Goal: Find specific page/section: Find specific page/section

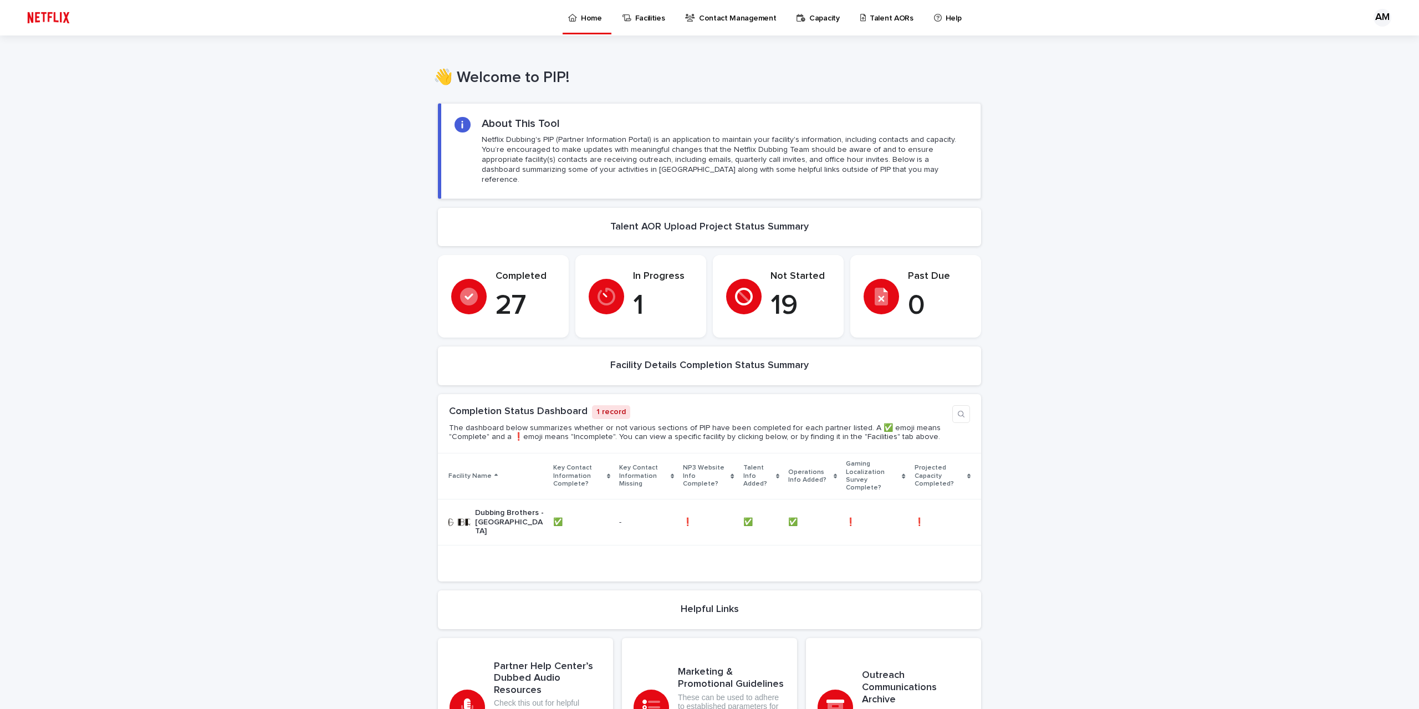
click at [876, 18] on p "Talent AORs" at bounding box center [892, 11] width 44 height 23
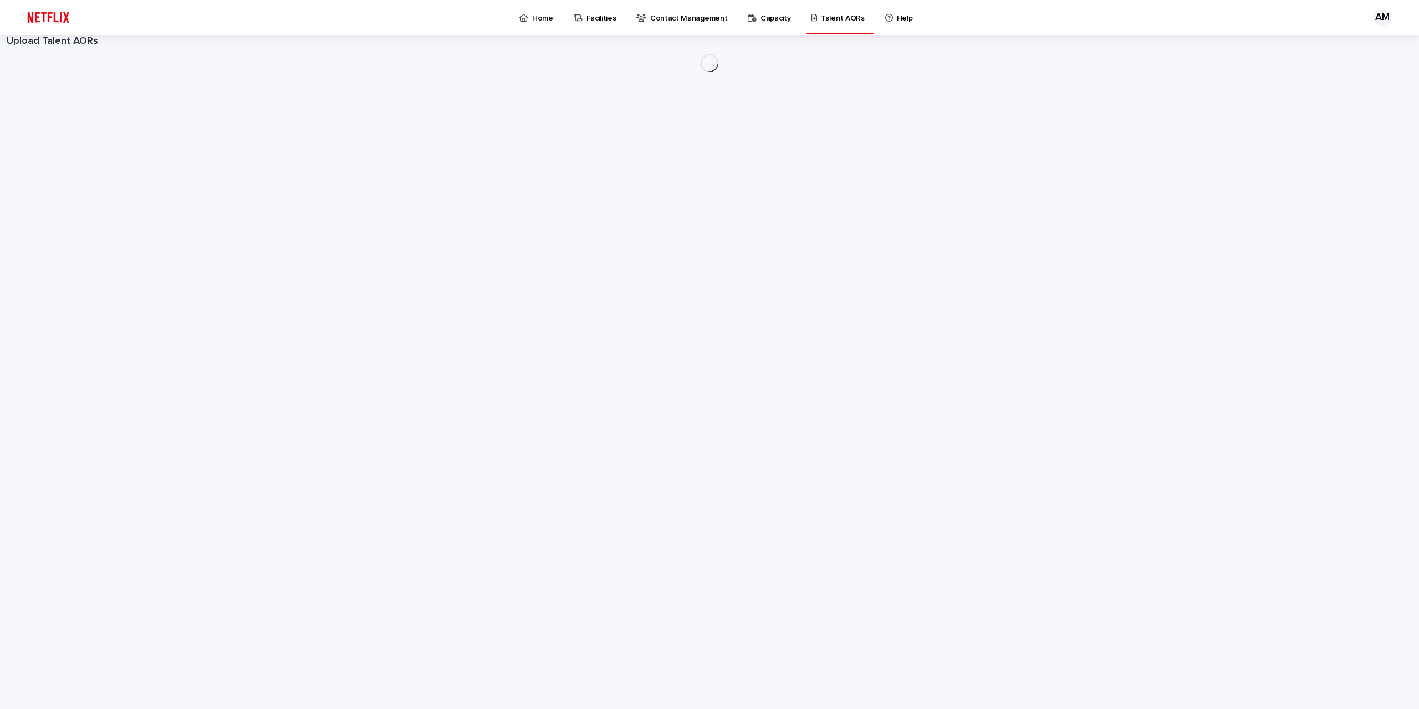
click at [591, 21] on p "Facilities" at bounding box center [602, 11] width 30 height 23
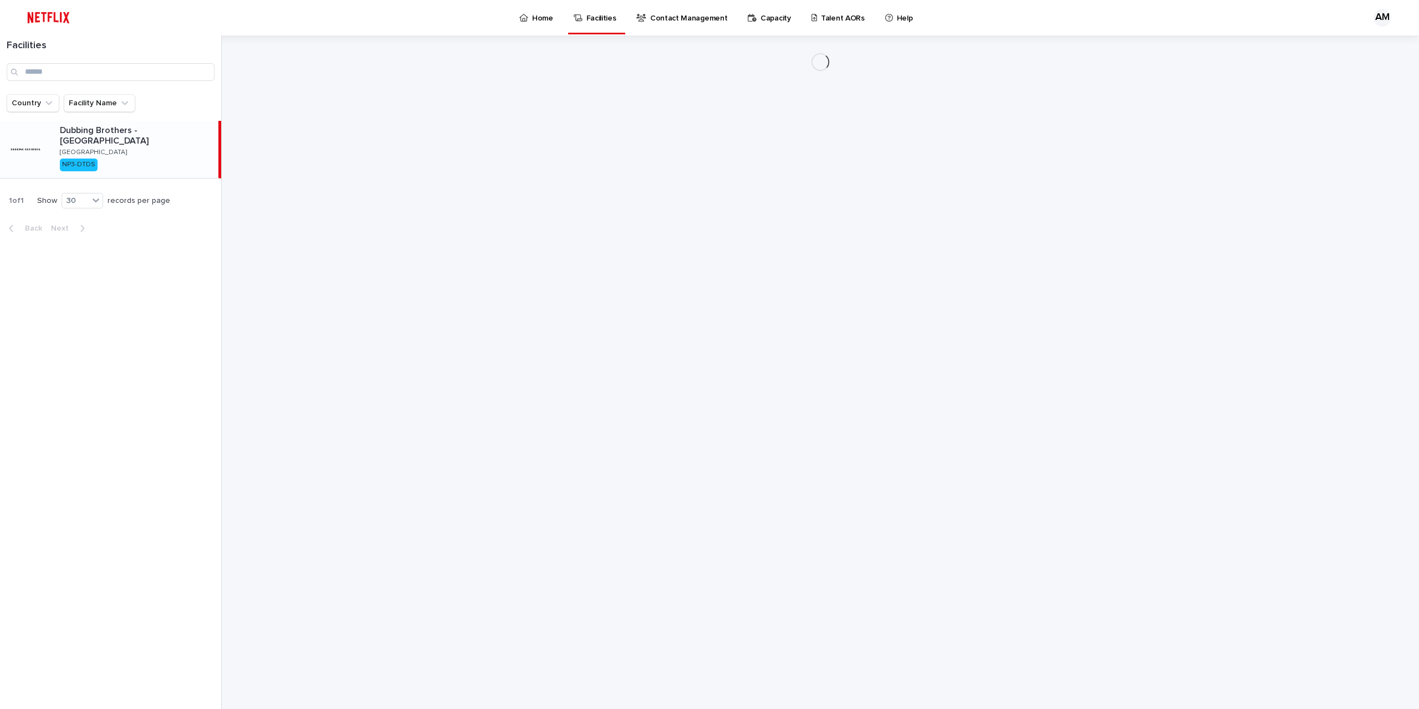
click at [89, 160] on div "NP3-DTDS" at bounding box center [79, 165] width 38 height 12
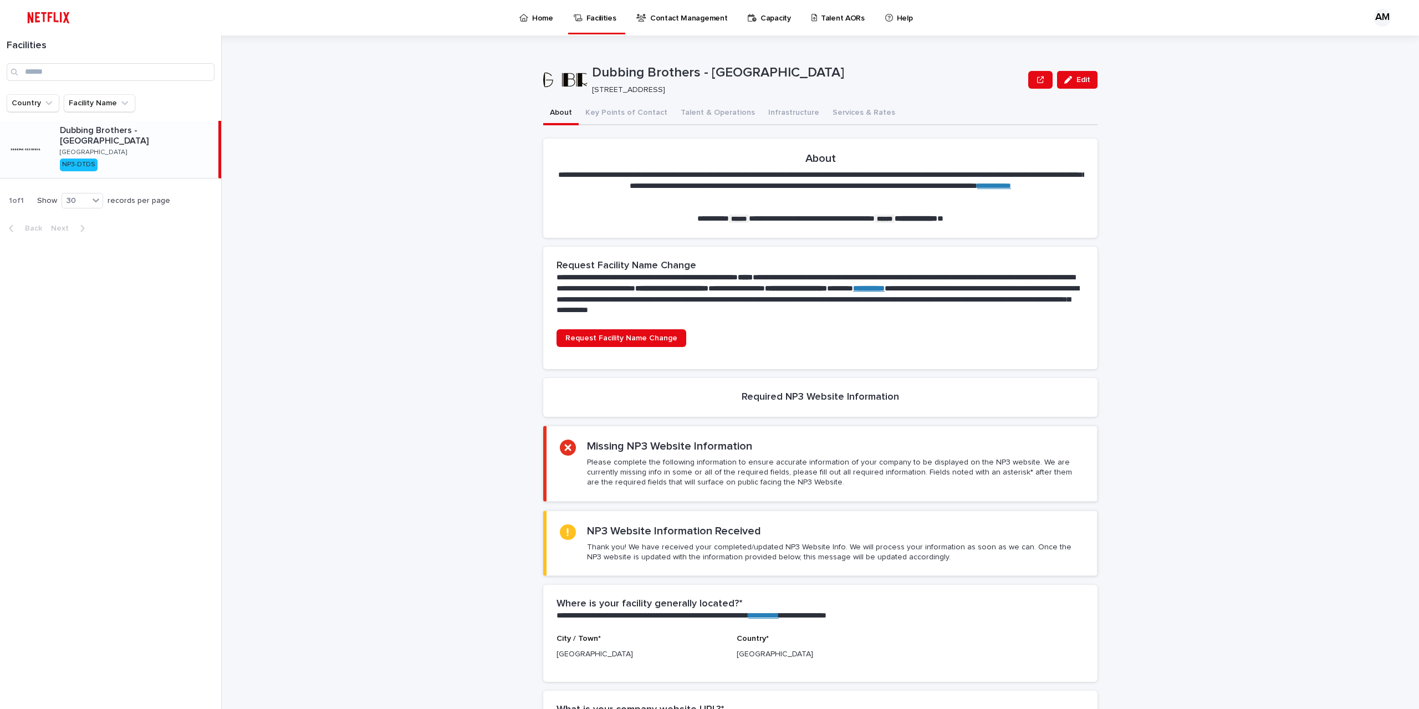
click at [1033, 283] on p "**********" at bounding box center [818, 294] width 523 height 44
click at [885, 284] on strong "**********" at bounding box center [869, 288] width 32 height 8
click at [783, 16] on div "Capacity" at bounding box center [771, 11] width 49 height 23
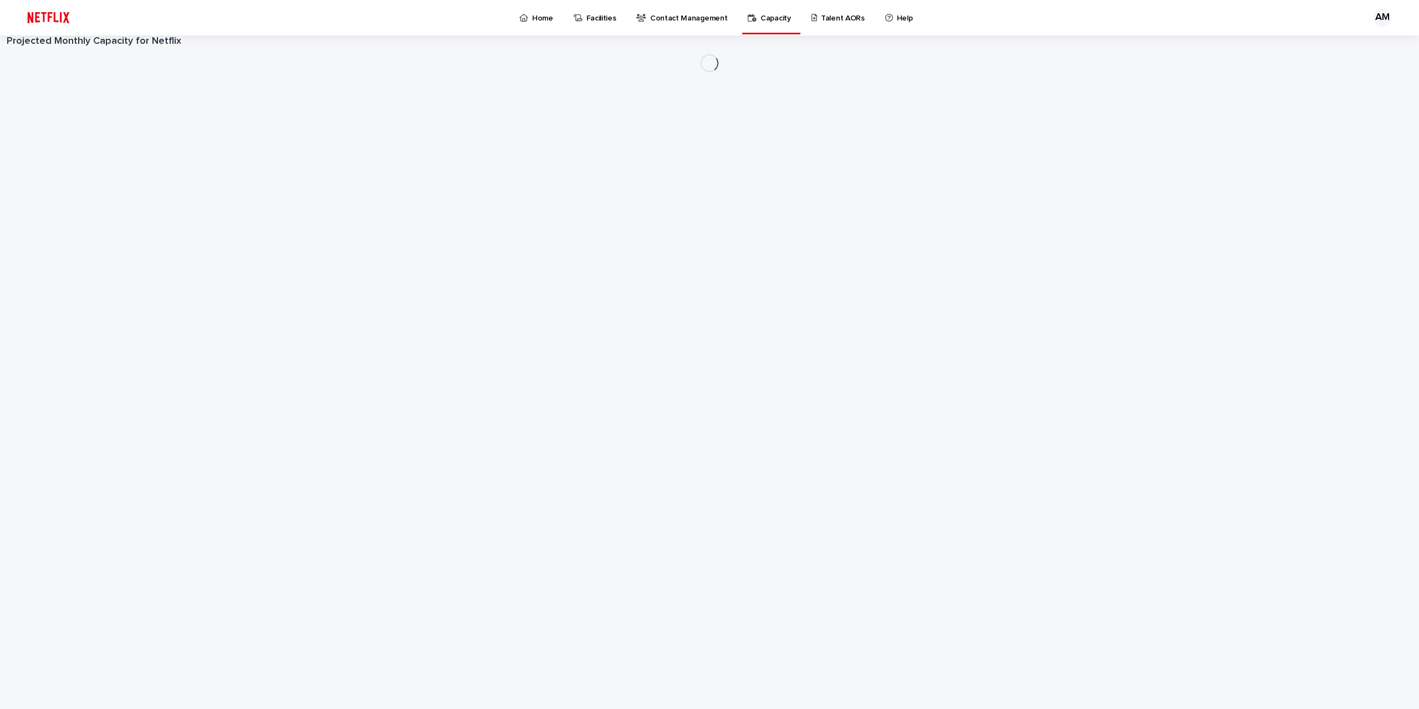
click at [827, 18] on p "Talent AORs" at bounding box center [843, 11] width 44 height 23
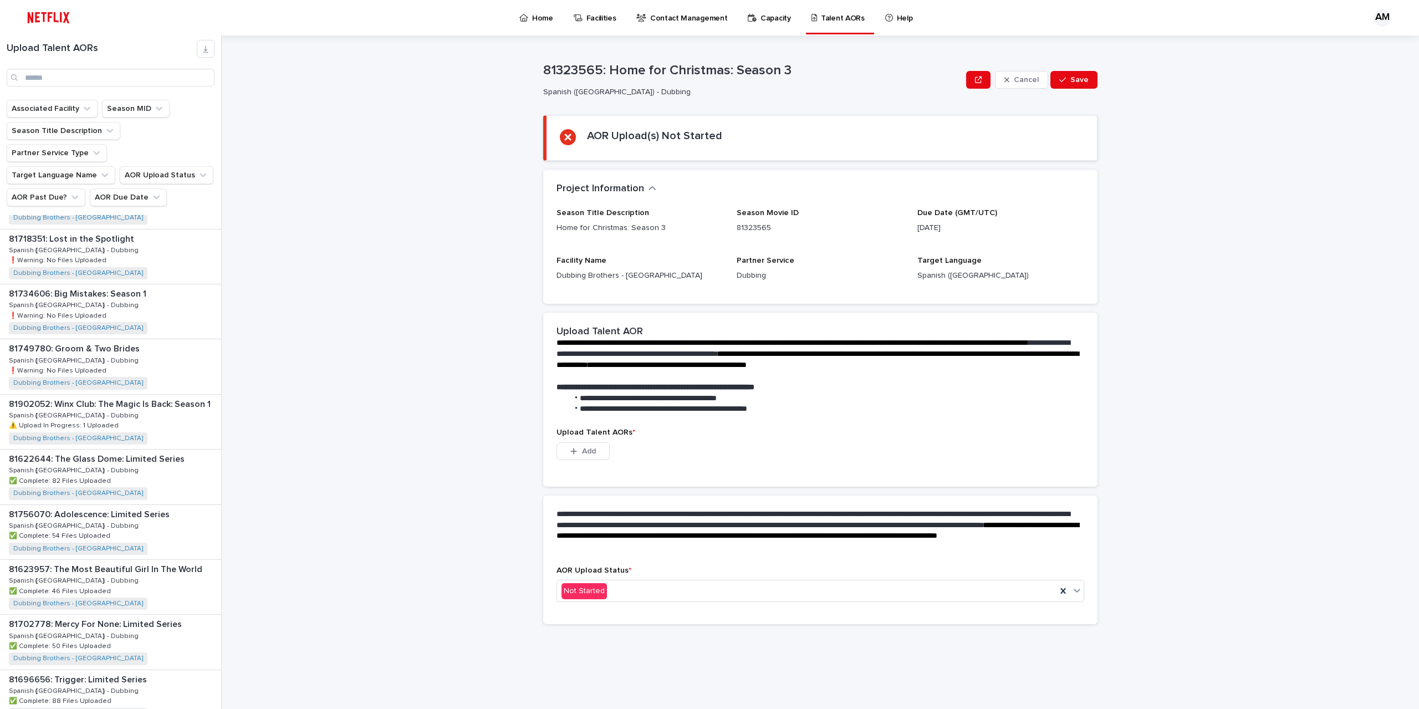
scroll to position [849, 0]
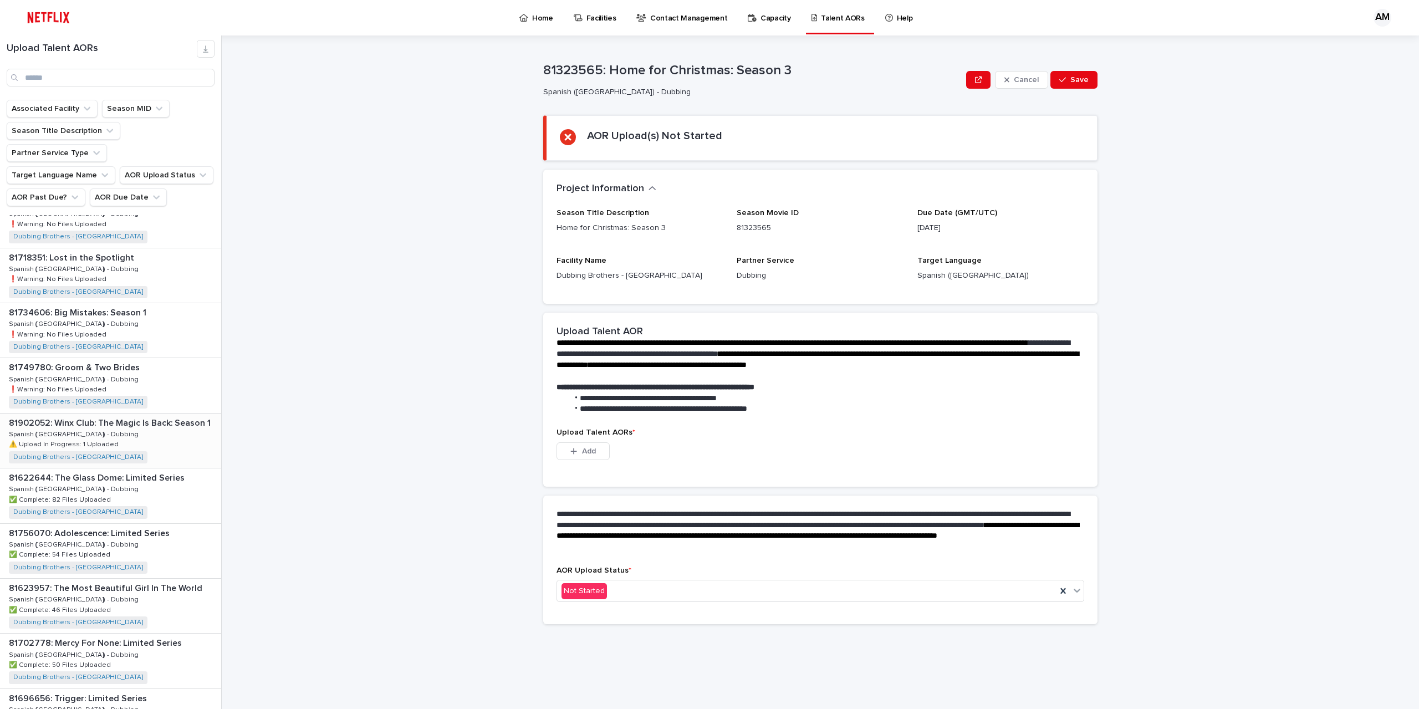
click at [115, 420] on div "81902052: Winx Club: The Magic Is Back: Season 1 81902052: Winx Club: The Magic…" at bounding box center [110, 441] width 221 height 54
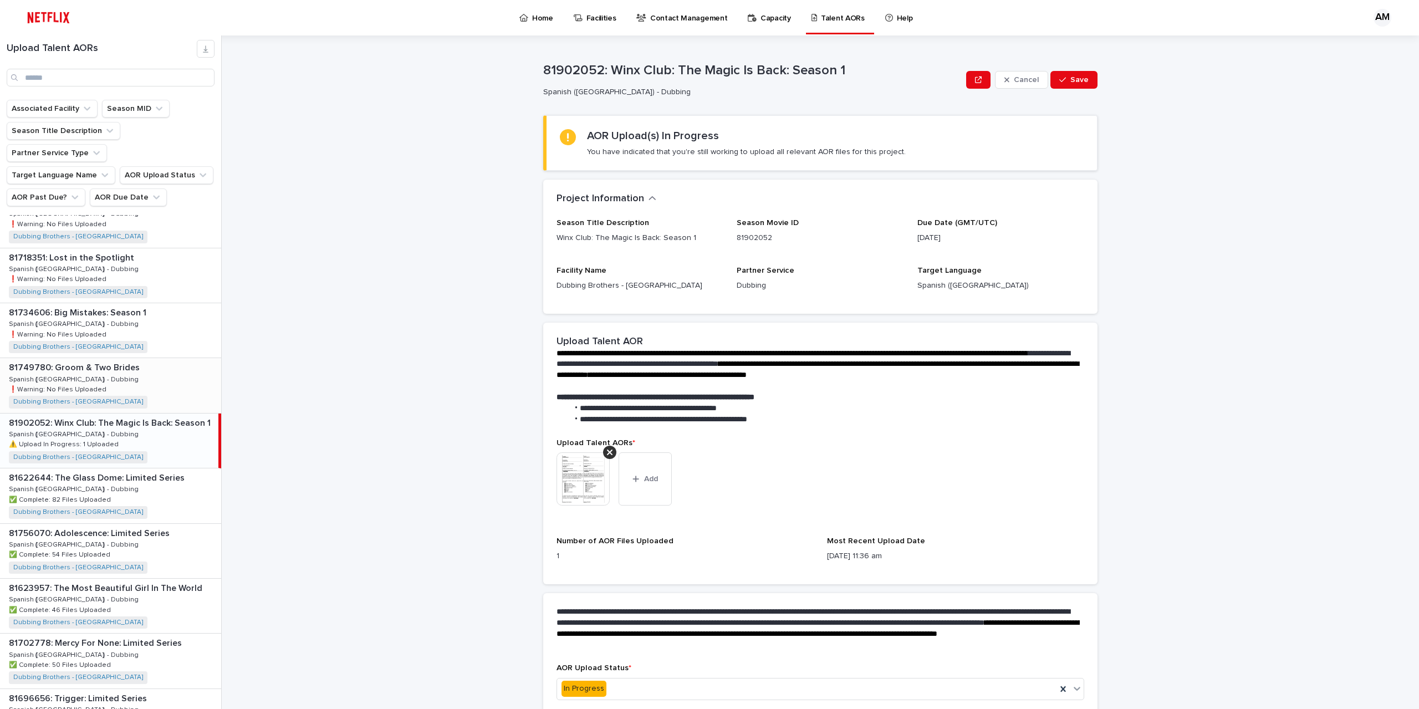
click at [127, 372] on div "81749780: Groom & Two Brides 81749780: Groom & Two Brides Spanish ([GEOGRAPHIC_…" at bounding box center [110, 385] width 221 height 54
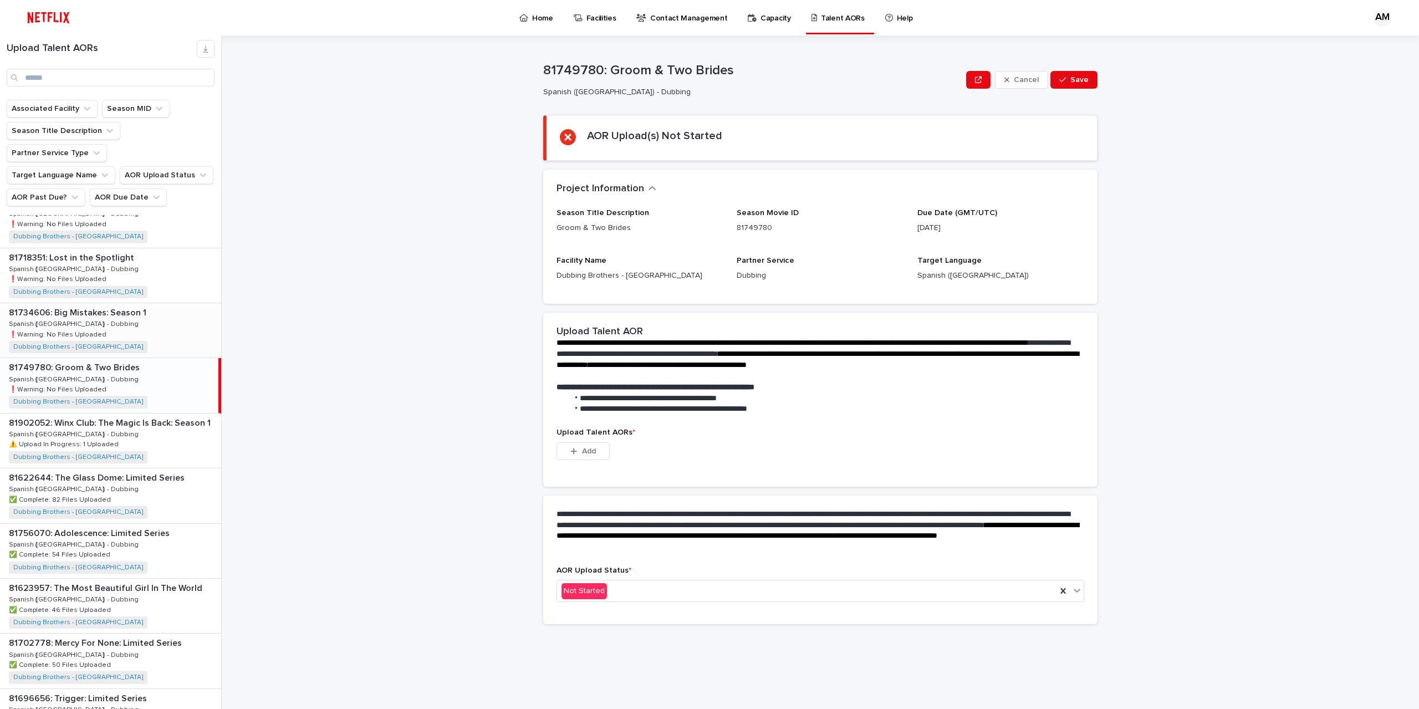
click at [122, 303] on div "81734606: Big Mistakes: Season 1 81734606: Big Mistakes: Season 1 Spanish ([GEO…" at bounding box center [110, 330] width 221 height 54
click at [128, 248] on div "81718351: Lost in the Spotlight 81718351: Lost in the Spotlight Spanish ([GEOGR…" at bounding box center [110, 275] width 221 height 54
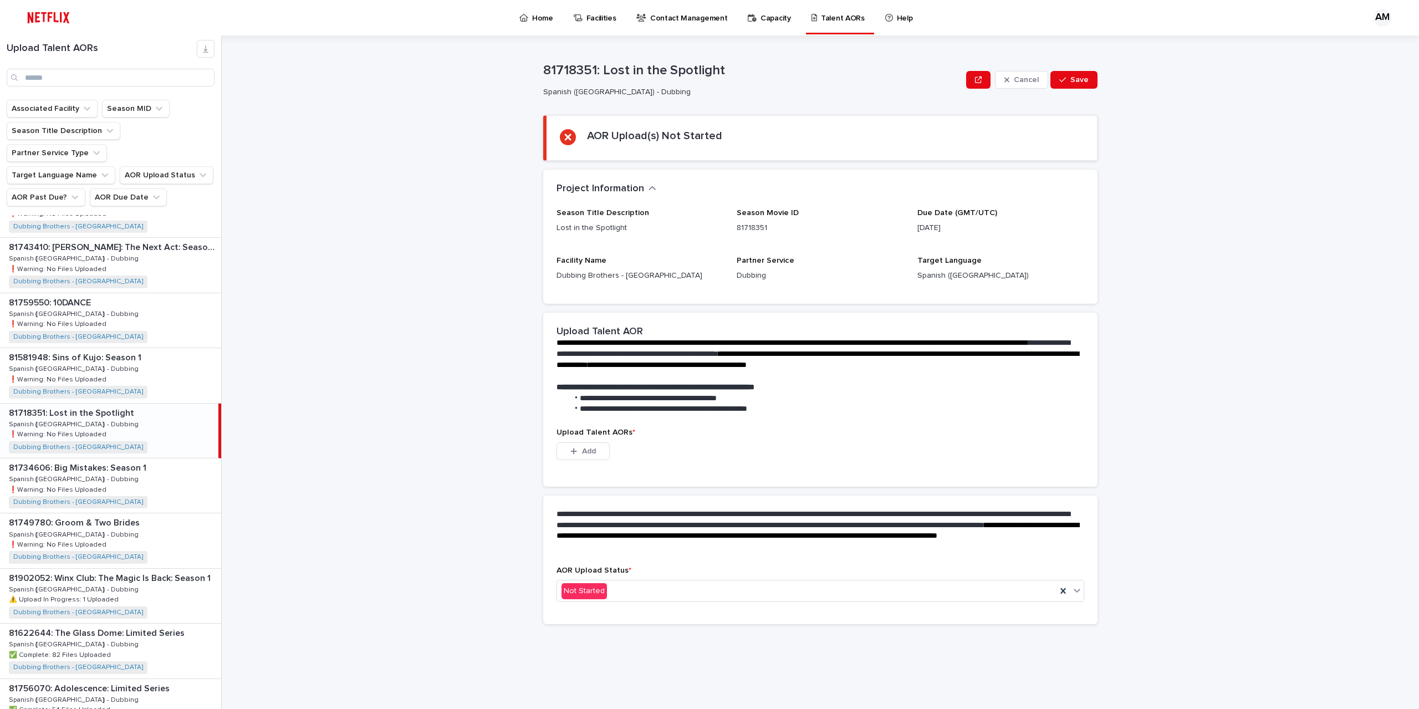
scroll to position [671, 0]
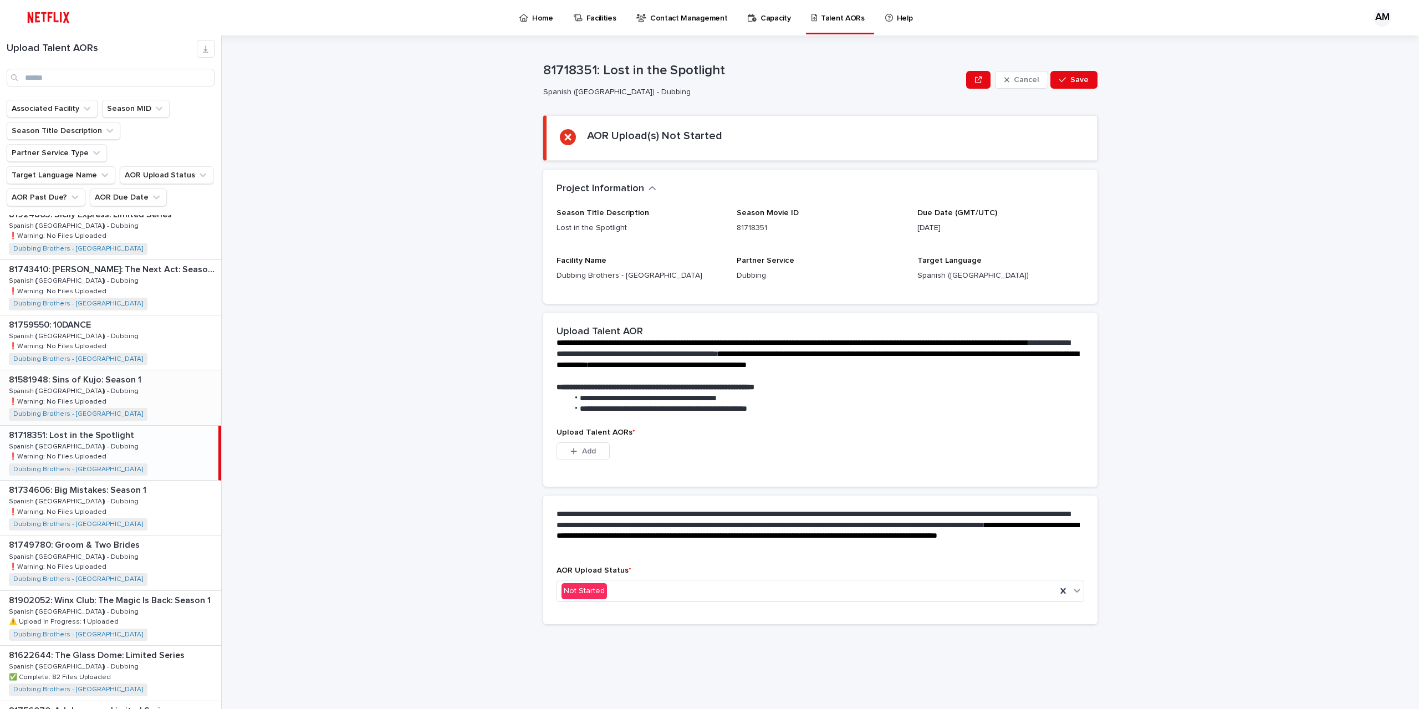
click at [124, 374] on div "81581948: Sins of Kujo: Season 1 81581948: Sins of Kujo: Season 1 Spanish ([GEO…" at bounding box center [110, 397] width 221 height 54
click at [135, 330] on div "81759550: 10DANCE 81759550: 10DANCE Spanish ([GEOGRAPHIC_DATA]) - Dubbing Spani…" at bounding box center [110, 342] width 221 height 54
click at [142, 266] on div "81743410: [PERSON_NAME]: The Next Act: Season 1 81743410: [PERSON_NAME]: The Ne…" at bounding box center [110, 287] width 221 height 54
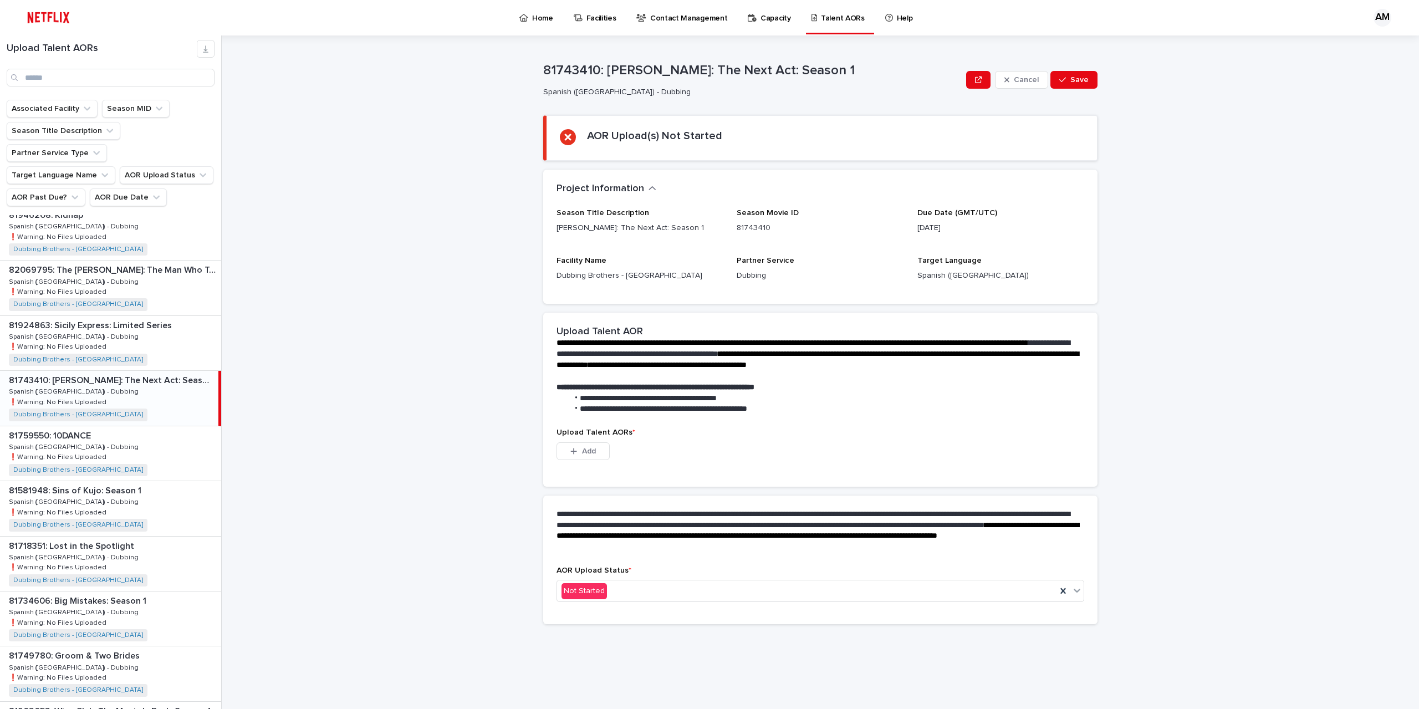
scroll to position [538, 0]
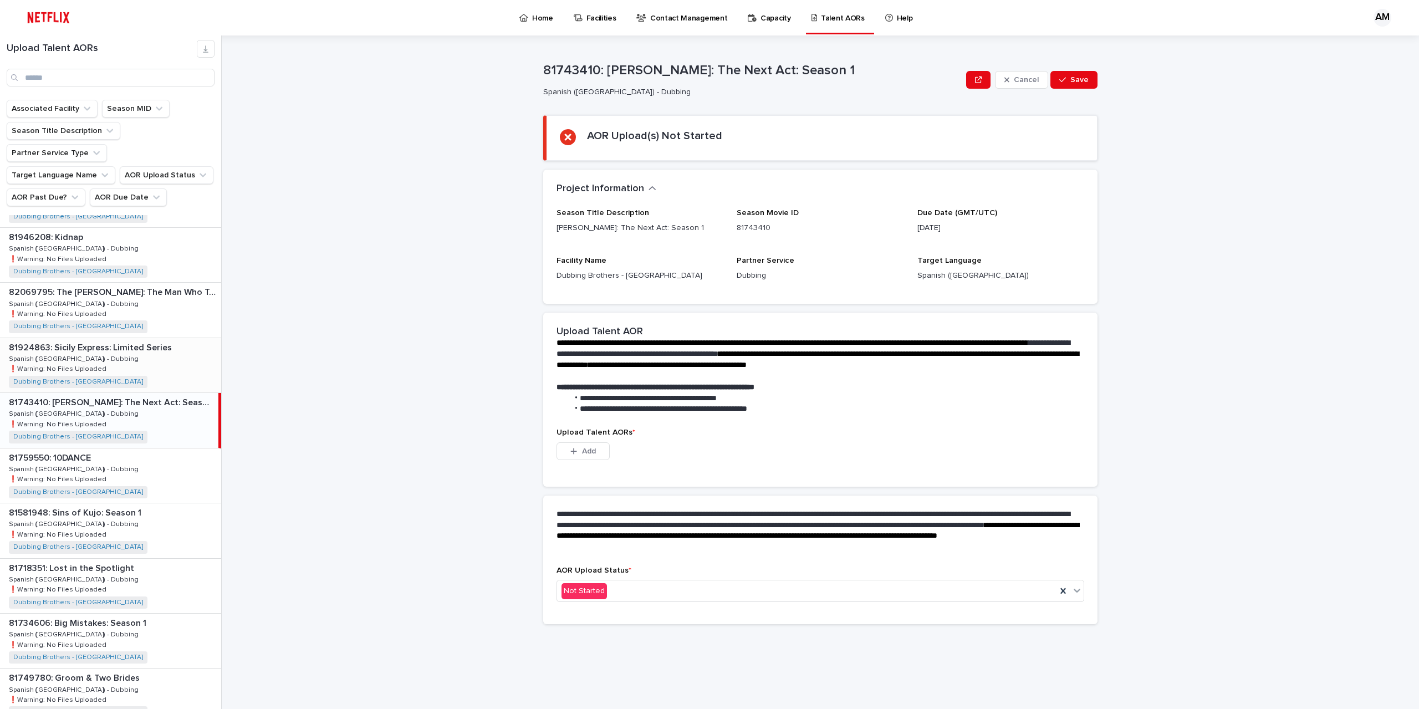
click at [135, 340] on p "81924863: Sicily Express: Limited Series" at bounding box center [91, 346] width 165 height 13
click at [141, 289] on div "82069795: The [PERSON_NAME]: The Man Who Took The Photo 82069795: The [PERSON_N…" at bounding box center [110, 310] width 221 height 54
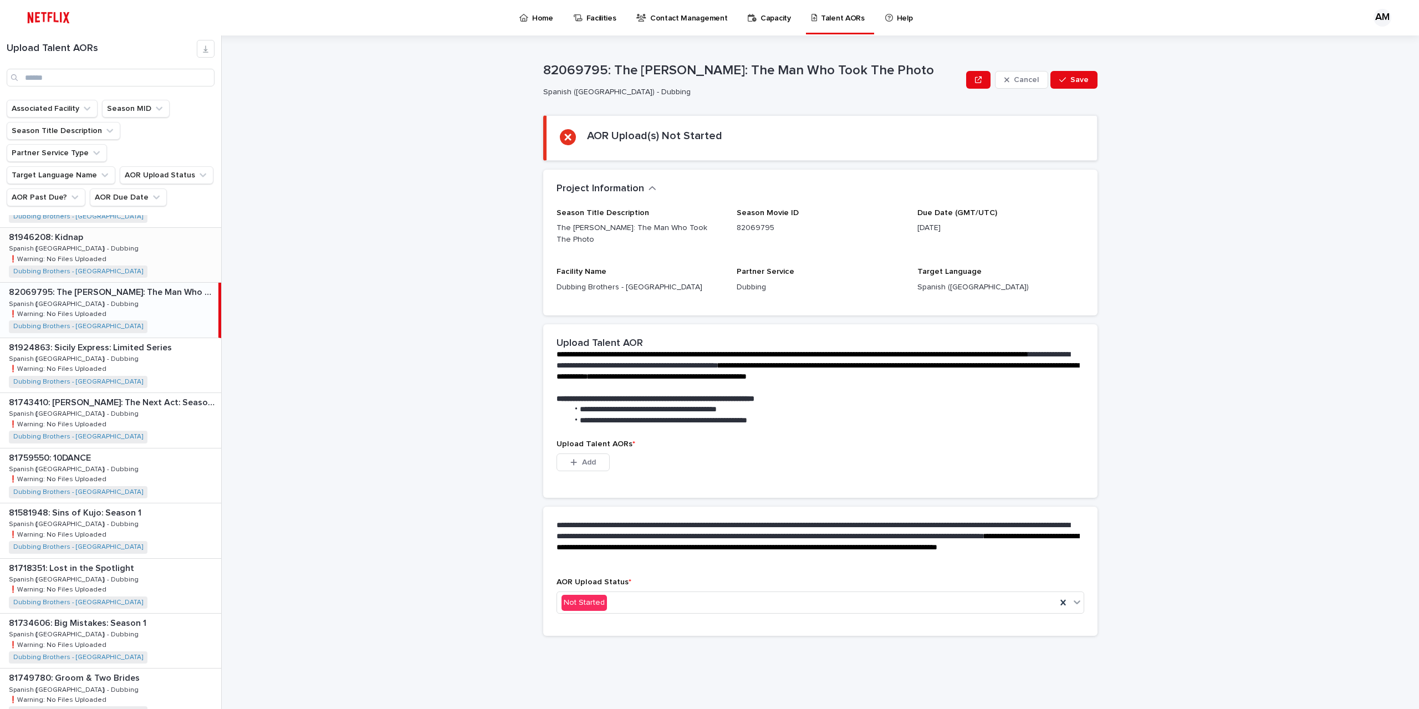
click at [138, 239] on div "81946208: Kidnap 81946208: Kidnap Spanish ([GEOGRAPHIC_DATA]) - Dubbing Spanish…" at bounding box center [110, 255] width 221 height 54
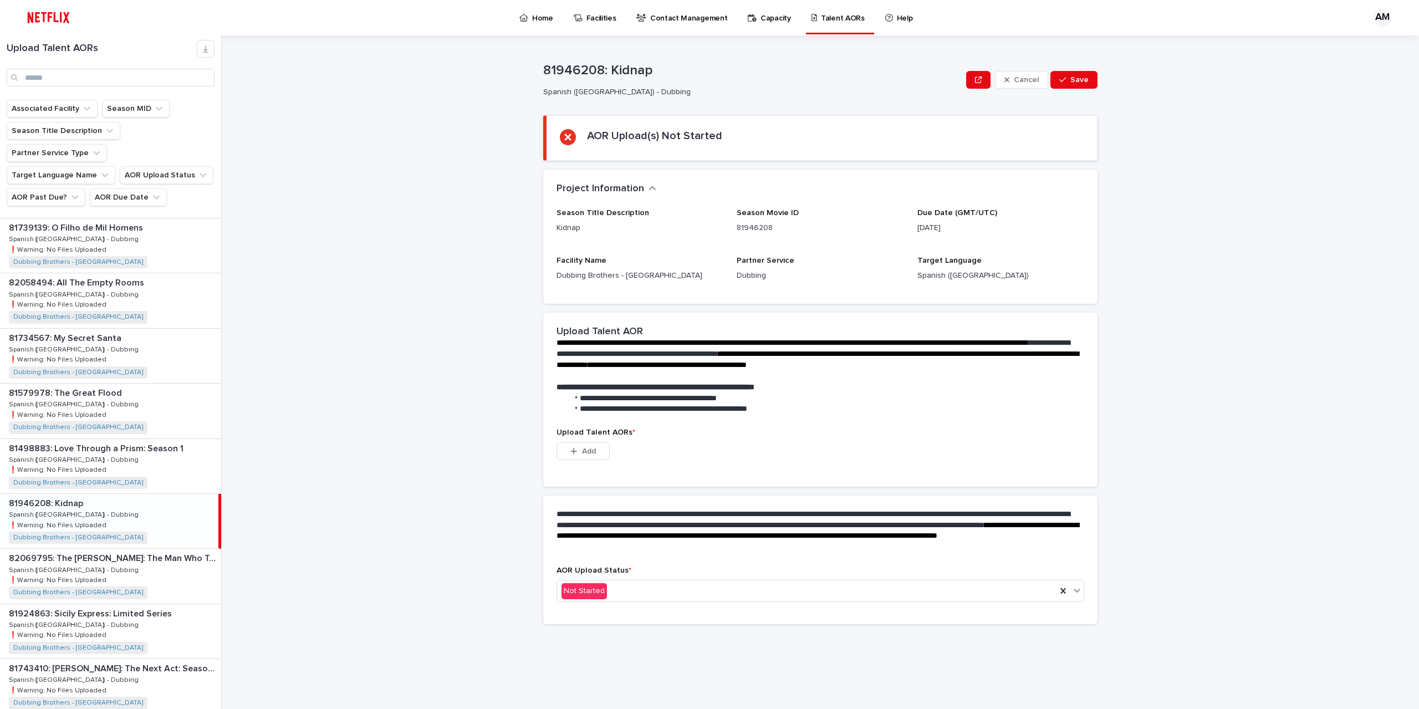
scroll to position [250, 0]
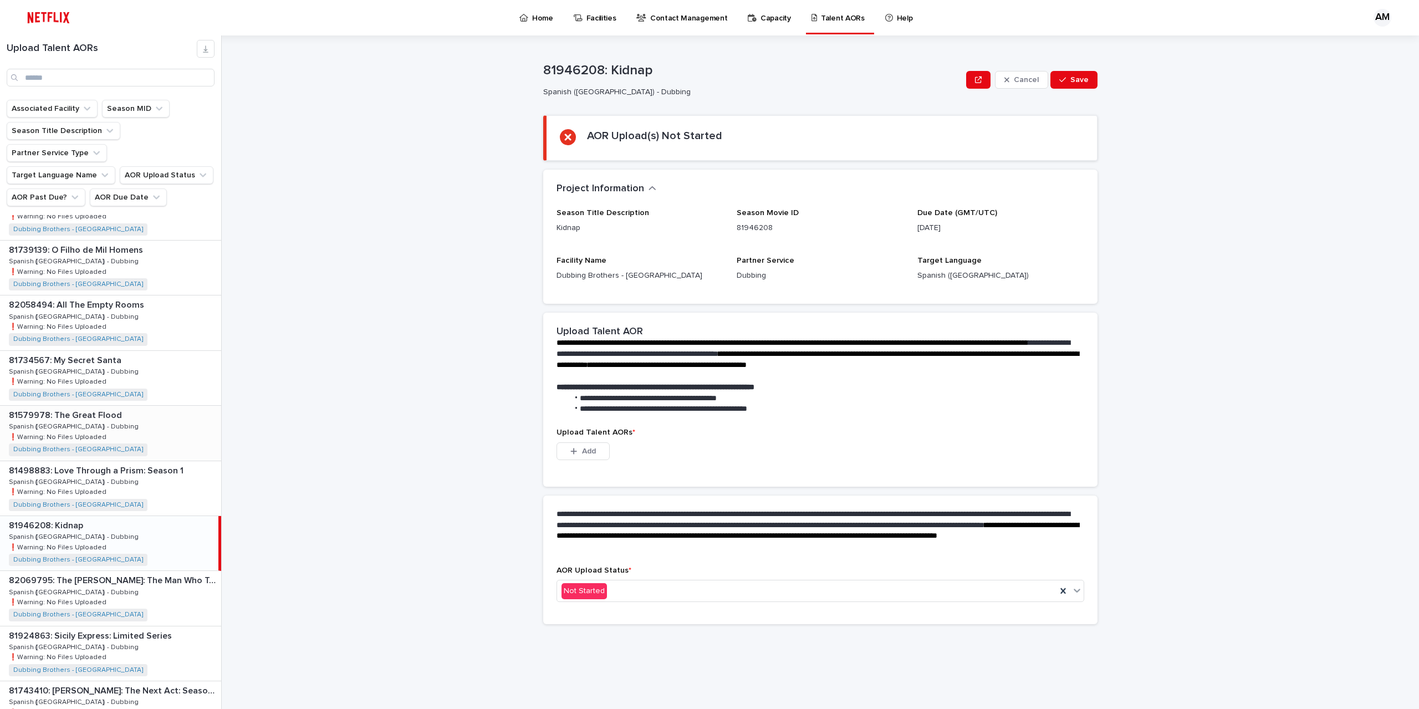
click at [82, 431] on p "❗️Warning: No Files Uploaded" at bounding box center [59, 436] width 100 height 10
click at [139, 463] on p "81498883: Love Through a Prism: Season 1" at bounding box center [97, 469] width 177 height 13
click at [139, 304] on div "82058494: All The Empty Rooms 82058494: All The Empty Rooms Spanish ([GEOGRAPHI…" at bounding box center [110, 322] width 221 height 54
click at [136, 351] on div "81734567: My Secret Santa 81734567: My Secret Santa Spanish ([GEOGRAPHIC_DATA])…" at bounding box center [110, 378] width 221 height 54
